Goal: Task Accomplishment & Management: Complete application form

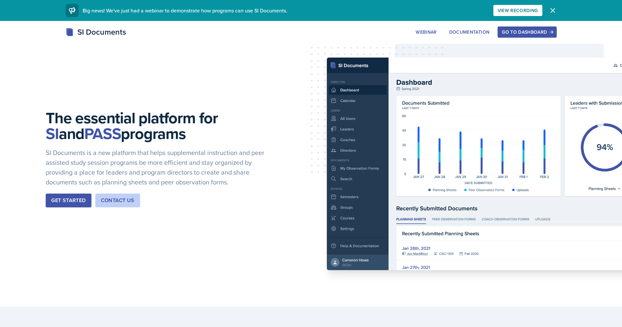
click at [531, 34] on div "Go to Dashboard" at bounding box center [527, 31] width 50 height 5
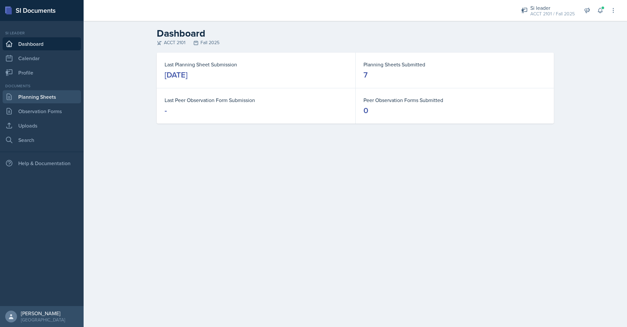
click at [40, 94] on link "Planning Sheets" at bounding box center [42, 96] width 78 height 13
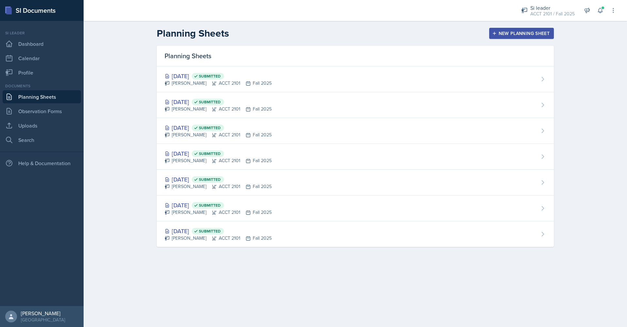
click at [538, 31] on div "New Planning Sheet" at bounding box center [522, 33] width 56 height 5
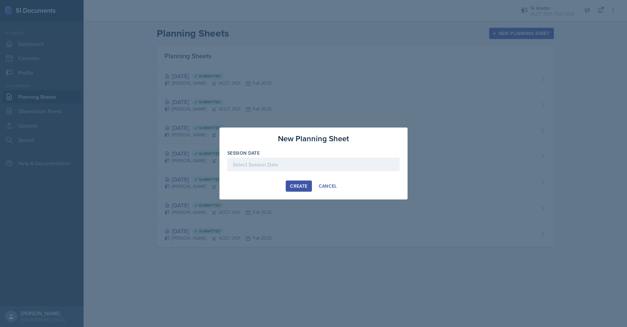
drag, startPoint x: 343, startPoint y: 161, endPoint x: 343, endPoint y: 157, distance: 4.2
click at [343, 157] on div "Session Date" at bounding box center [313, 164] width 173 height 28
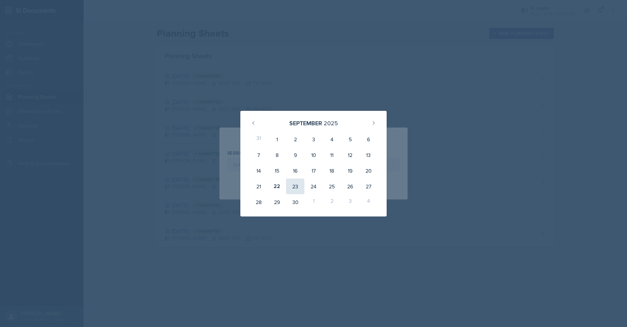
click at [294, 184] on div "23" at bounding box center [295, 186] width 18 height 16
type input "[DATE]"
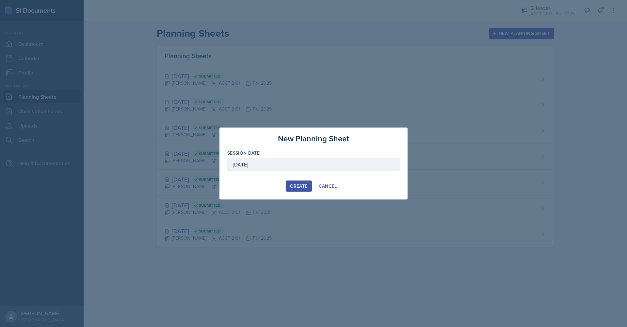
click at [295, 184] on div "Create" at bounding box center [298, 185] width 17 height 5
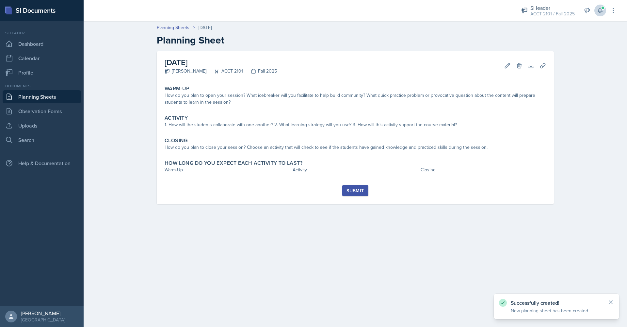
click at [599, 12] on icon at bounding box center [600, 10] width 7 height 7
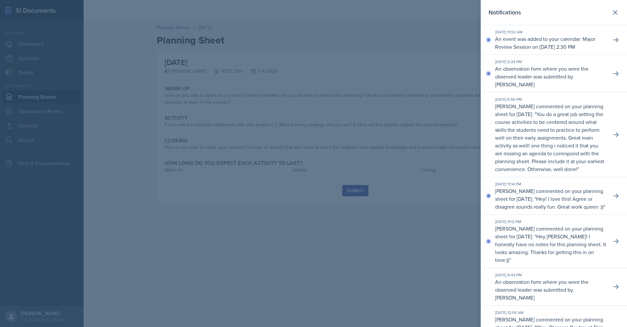
click at [612, 12] on icon at bounding box center [616, 12] width 8 height 8
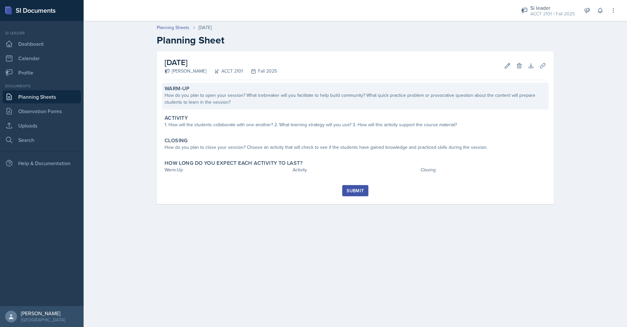
click at [193, 104] on div "How do you plan to open your session? What icebreaker will you facilitate to he…" at bounding box center [356, 99] width 382 height 14
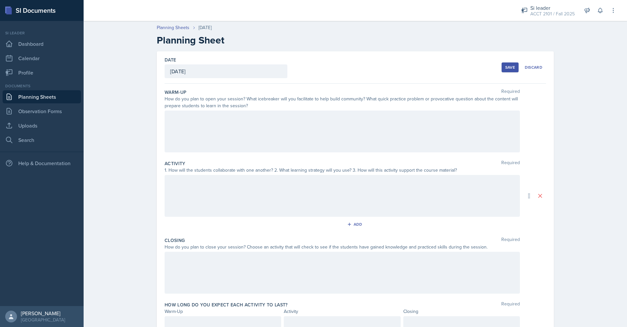
click at [228, 137] on div at bounding box center [343, 131] width 356 height 42
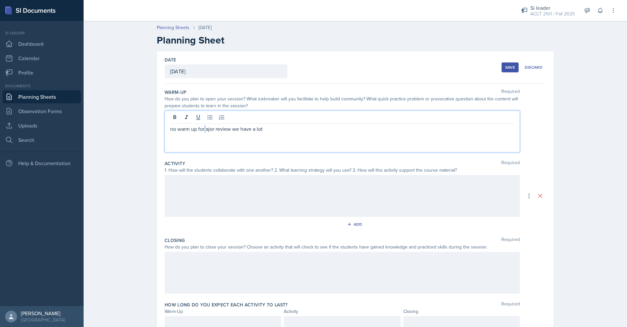
click at [203, 128] on p "no warm up for ajor review we have a lot" at bounding box center [342, 129] width 344 height 8
click at [204, 128] on p "no warm up for ajor review we have a lot" at bounding box center [342, 129] width 344 height 8
click at [232, 130] on p "no warm up for major review we have a lot" at bounding box center [342, 129] width 344 height 8
click at [278, 136] on div "no warm up for major review, we have a lot" at bounding box center [343, 131] width 356 height 42
click at [276, 132] on p "no warm up for major review, we have a lot" at bounding box center [342, 129] width 344 height 8
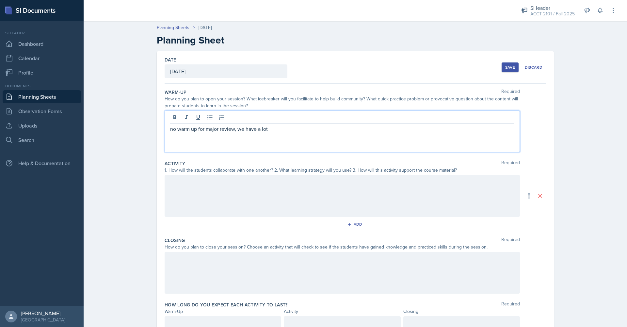
drag, startPoint x: 282, startPoint y: 131, endPoint x: 143, endPoint y: 127, distance: 139.6
click at [143, 127] on div "Planning Sheets [DATE] Planning Sheet Date [DATE] [DATE] 31 1 2 3 4 5 6 7 8 9 1…" at bounding box center [356, 187] width 544 height 338
click at [254, 132] on p "We will do some pollev questions. Guaging how stdents feel befoee the exam" at bounding box center [342, 129] width 344 height 8
click at [252, 131] on p "We will do some pollev questions. Guaging how stdents feel befoee the exam" at bounding box center [342, 129] width 344 height 8
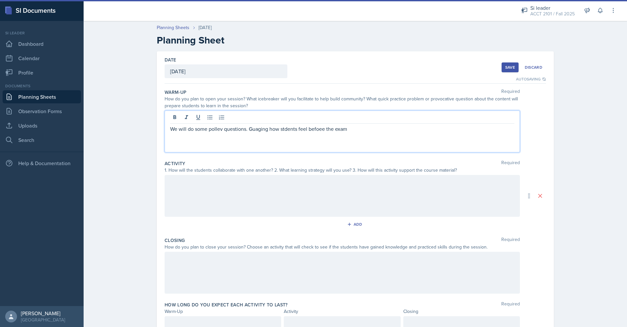
click at [255, 128] on p "We will do some pollev questions. Guaging how stdents feel befoee the exam" at bounding box center [342, 129] width 344 height 8
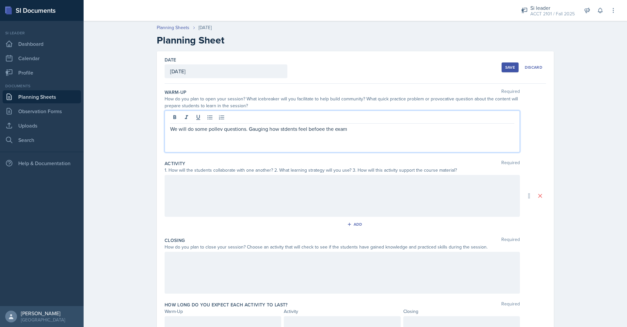
click at [281, 130] on p "We will do some pollev questions. Gauging how stdents feel befoee the exam" at bounding box center [342, 129] width 344 height 8
drag, startPoint x: 357, startPoint y: 132, endPoint x: 310, endPoint y: 130, distance: 47.4
click at [310, 130] on p "We will do some pollev questions. Gauging how students feel befoee the exam" at bounding box center [342, 129] width 344 height 8
drag, startPoint x: 261, startPoint y: 201, endPoint x: 261, endPoint y: 197, distance: 4.3
click at [261, 201] on div at bounding box center [343, 196] width 356 height 42
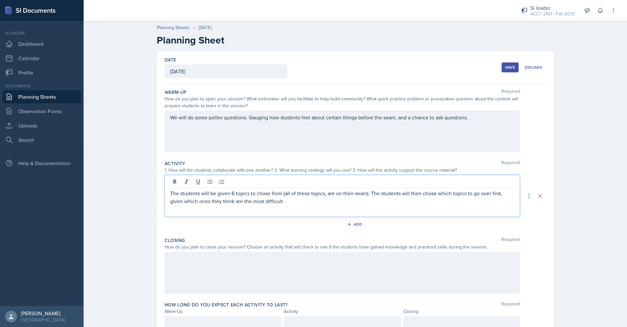
scroll to position [29, 0]
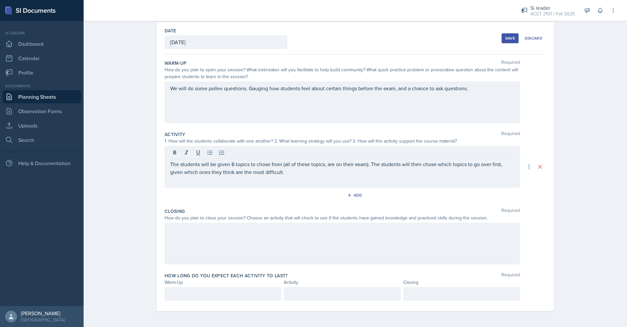
click at [259, 246] on div at bounding box center [343, 244] width 356 height 42
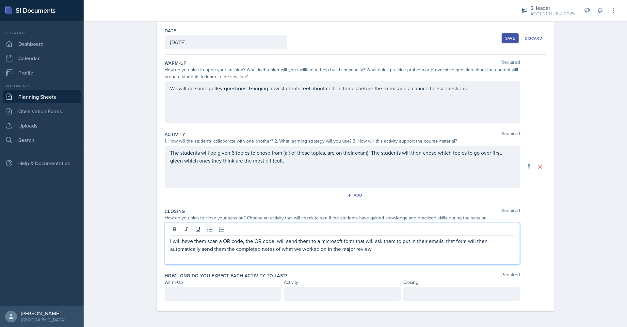
click at [566, 255] on div "Planning Sheets [DATE] Planning Sheet Date [DATE] [DATE] 31 1 2 3 4 5 6 7 8 9 1…" at bounding box center [356, 158] width 544 height 338
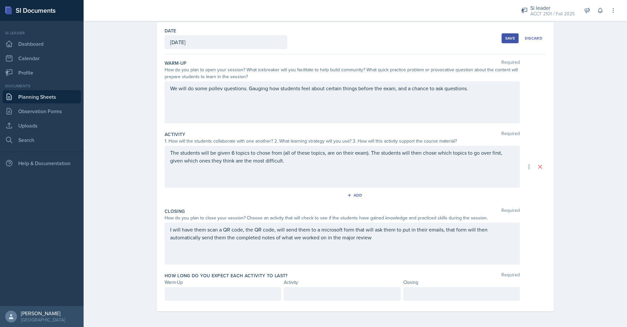
drag, startPoint x: 511, startPoint y: 41, endPoint x: 509, endPoint y: 44, distance: 4.1
click at [511, 41] on button "Save" at bounding box center [510, 38] width 17 height 10
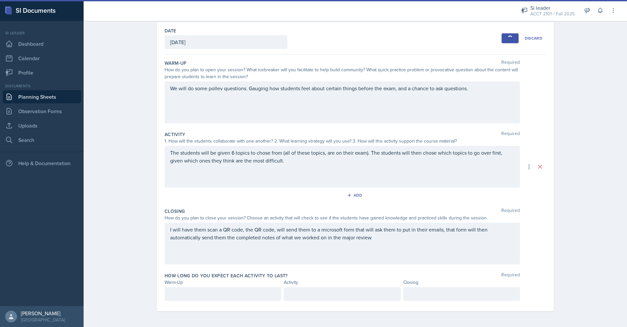
scroll to position [0, 0]
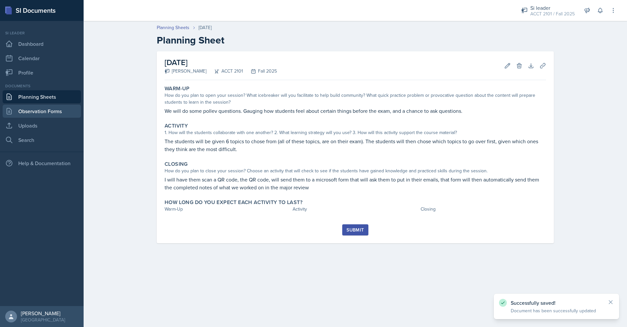
click at [43, 110] on link "Observation Forms" at bounding box center [42, 111] width 78 height 13
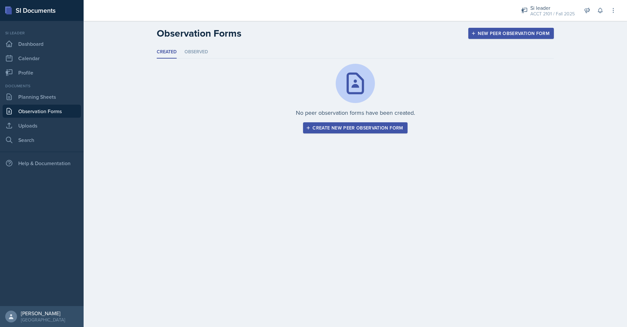
click at [204, 58] on div "Created Observed Created Observed No peer observation forms have been created. …" at bounding box center [355, 90] width 397 height 88
click at [205, 56] on li "Observed" at bounding box center [197, 52] width 24 height 13
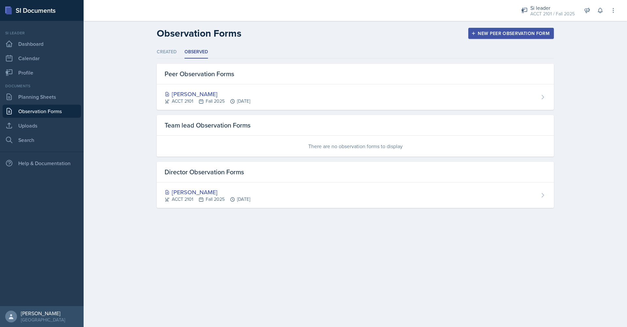
drag, startPoint x: 209, startPoint y: 190, endPoint x: 210, endPoint y: 184, distance: 6.3
click at [209, 189] on div "[PERSON_NAME]" at bounding box center [208, 192] width 86 height 9
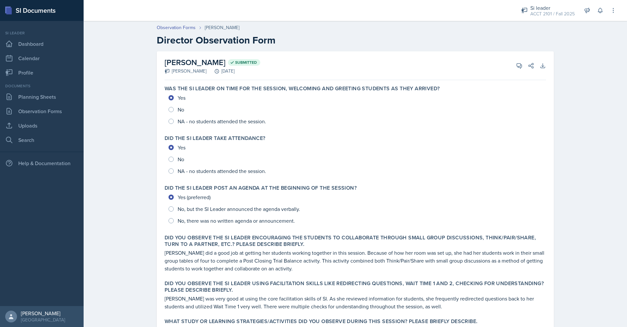
drag, startPoint x: 269, startPoint y: 121, endPoint x: 173, endPoint y: 126, distance: 96.9
click at [173, 126] on div "Yes No NA - no students attended the session." at bounding box center [356, 109] width 382 height 35
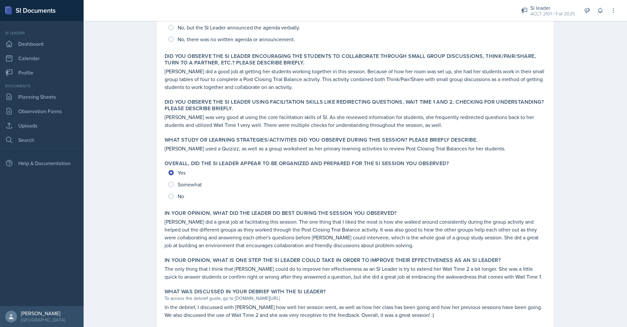
scroll to position [215, 0]
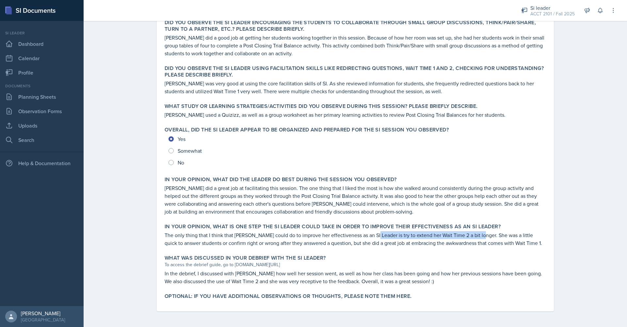
drag, startPoint x: 372, startPoint y: 238, endPoint x: 476, endPoint y: 237, distance: 104.2
click at [476, 237] on p "The only thing that I think that [PERSON_NAME] could do to improve her effectiv…" at bounding box center [356, 239] width 382 height 16
